Goal: Check status: Check status

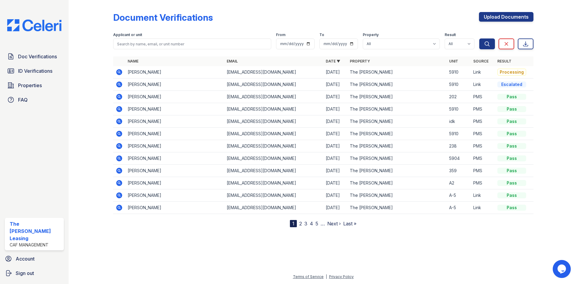
click at [121, 173] on icon at bounding box center [119, 171] width 6 height 6
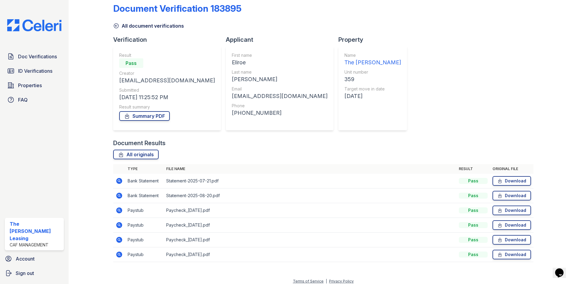
scroll to position [14, 0]
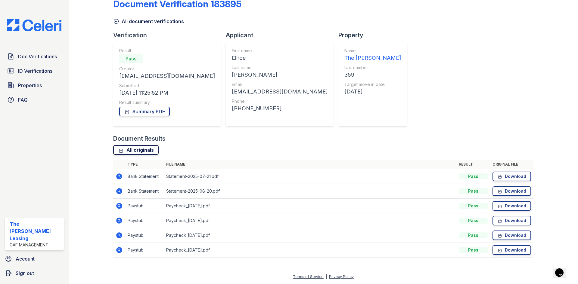
click at [139, 152] on link "All originals" at bounding box center [135, 150] width 45 height 10
click at [28, 56] on span "Doc Verifications" at bounding box center [37, 56] width 39 height 7
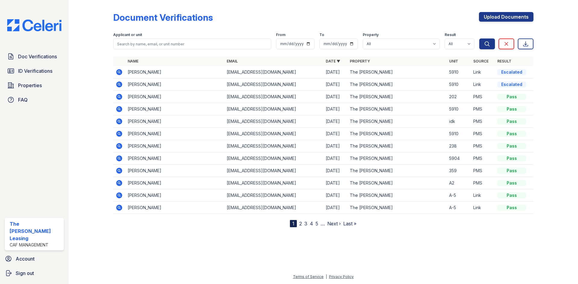
click at [112, 88] on div at bounding box center [95, 114] width 35 height 225
click at [116, 85] on icon at bounding box center [119, 85] width 6 height 6
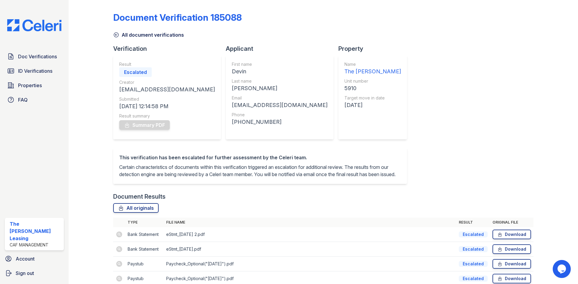
click at [115, 36] on icon at bounding box center [116, 35] width 6 height 6
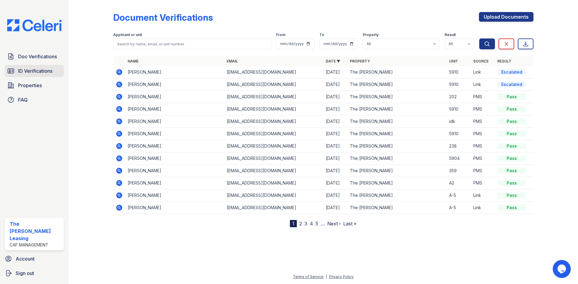
click at [20, 69] on span "ID Verifications" at bounding box center [35, 70] width 34 height 7
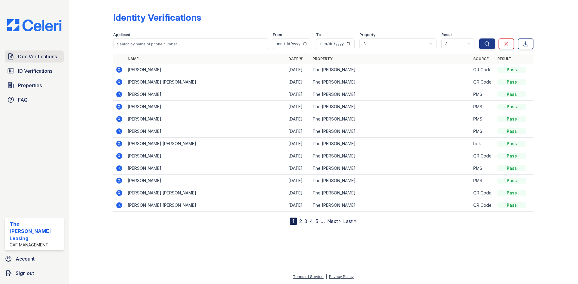
click at [26, 55] on span "Doc Verifications" at bounding box center [37, 56] width 39 height 7
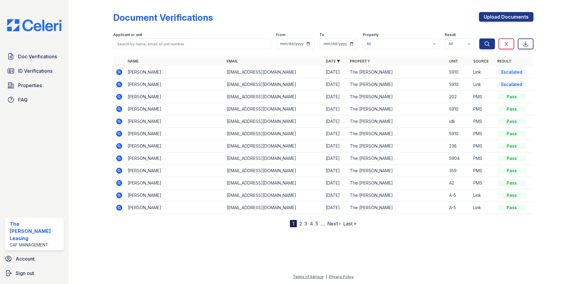
click at [521, 72] on div "Escalated" at bounding box center [511, 72] width 29 height 6
click at [40, 67] on link "ID Verifications" at bounding box center [34, 71] width 59 height 12
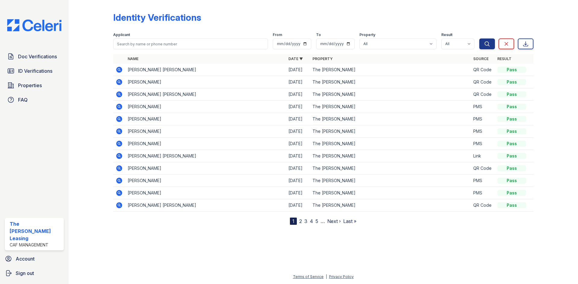
click at [120, 70] on icon at bounding box center [119, 70] width 6 height 6
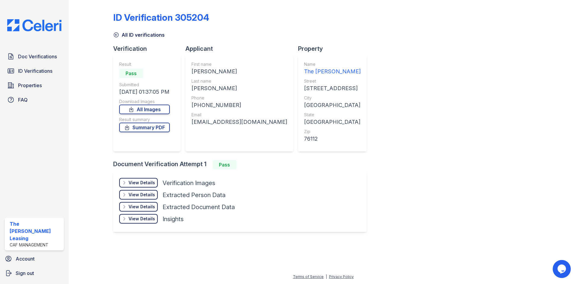
click at [147, 178] on div "View Details Details" at bounding box center [138, 183] width 39 height 10
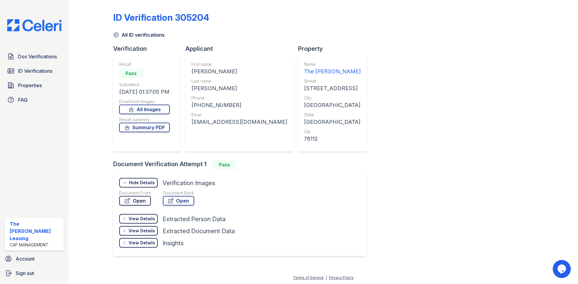
click at [137, 203] on link "Open" at bounding box center [135, 201] width 32 height 10
